Goal: Task Accomplishment & Management: Manage account settings

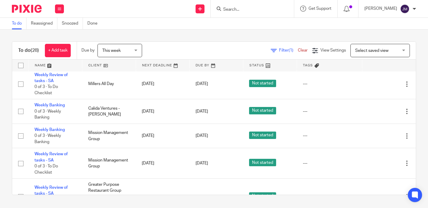
scroll to position [471, 0]
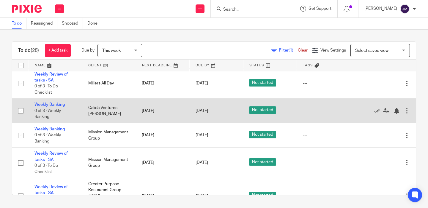
click at [22, 105] on input "checkbox" at bounding box center [20, 110] width 11 height 11
checkbox input "true"
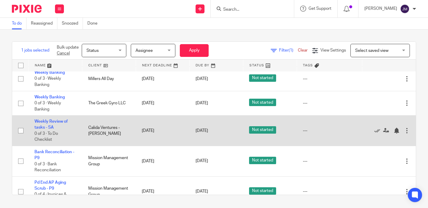
scroll to position [646, 0]
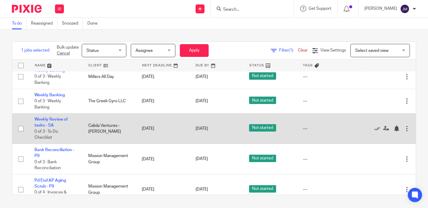
click at [20, 123] on input "checkbox" at bounding box center [20, 128] width 11 height 11
checkbox input "true"
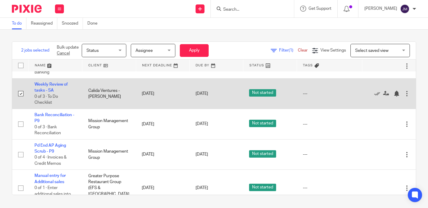
scroll to position [682, 0]
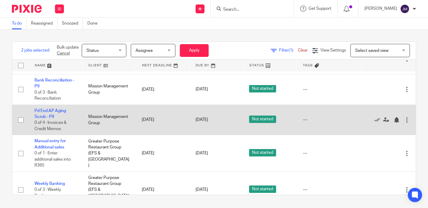
click at [20, 115] on input "checkbox" at bounding box center [20, 120] width 11 height 11
checkbox input "true"
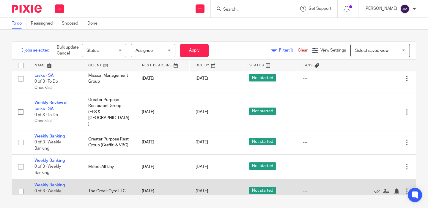
scroll to position [556, 0]
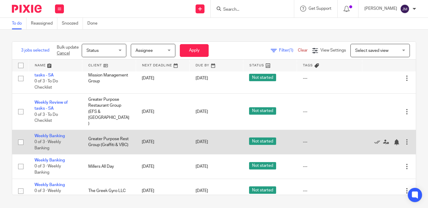
click at [22, 137] on input "checkbox" at bounding box center [20, 142] width 11 height 11
checkbox input "true"
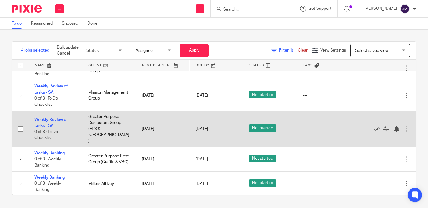
scroll to position [512, 0]
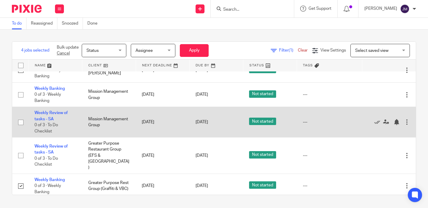
click at [21, 117] on input "checkbox" at bounding box center [20, 122] width 11 height 11
checkbox input "true"
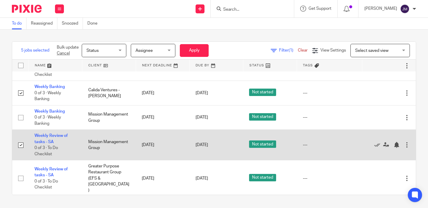
scroll to position [487, 0]
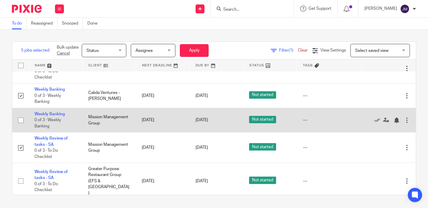
click at [20, 115] on input "checkbox" at bounding box center [20, 120] width 11 height 11
checkbox input "true"
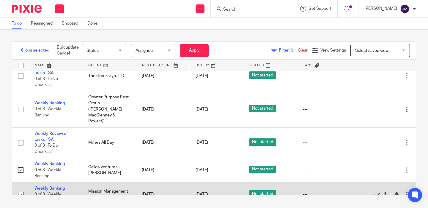
scroll to position [404, 0]
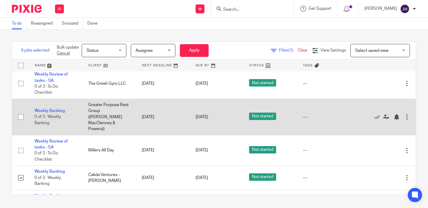
click at [20, 112] on input "checkbox" at bounding box center [20, 117] width 11 height 11
checkbox input "true"
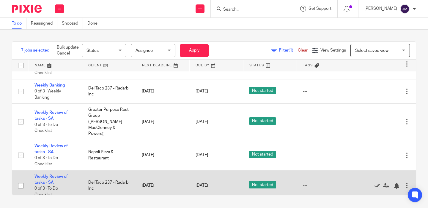
scroll to position [271, 0]
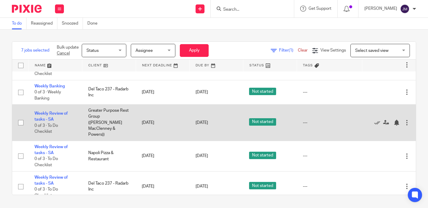
click at [22, 117] on input "checkbox" at bounding box center [20, 122] width 11 height 11
checkbox input "true"
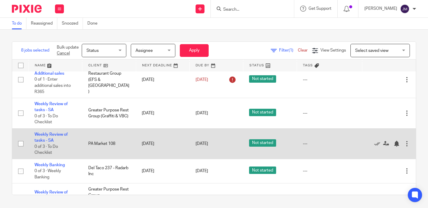
scroll to position [184, 0]
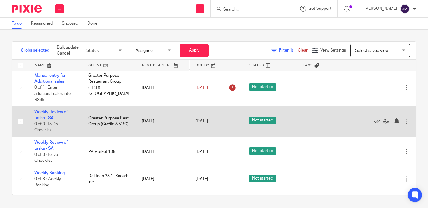
click at [22, 116] on input "checkbox" at bounding box center [20, 121] width 11 height 11
checkbox input "true"
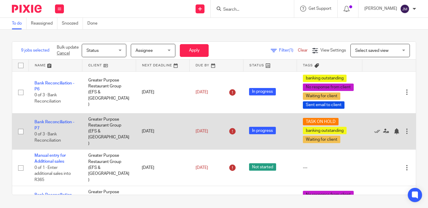
scroll to position [0, 0]
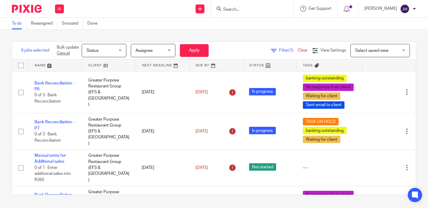
click at [100, 50] on span "Status" at bounding box center [101, 50] width 31 height 12
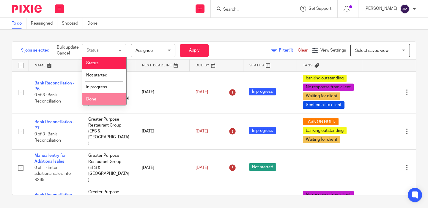
click at [107, 97] on li "Done" at bounding box center [104, 100] width 44 height 12
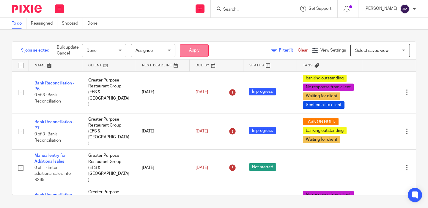
click at [201, 51] on button "Apply" at bounding box center [194, 50] width 29 height 13
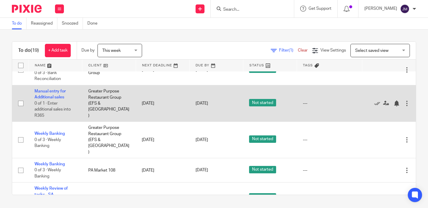
scroll to position [467, 0]
